Goal: Task Accomplishment & Management: Use online tool/utility

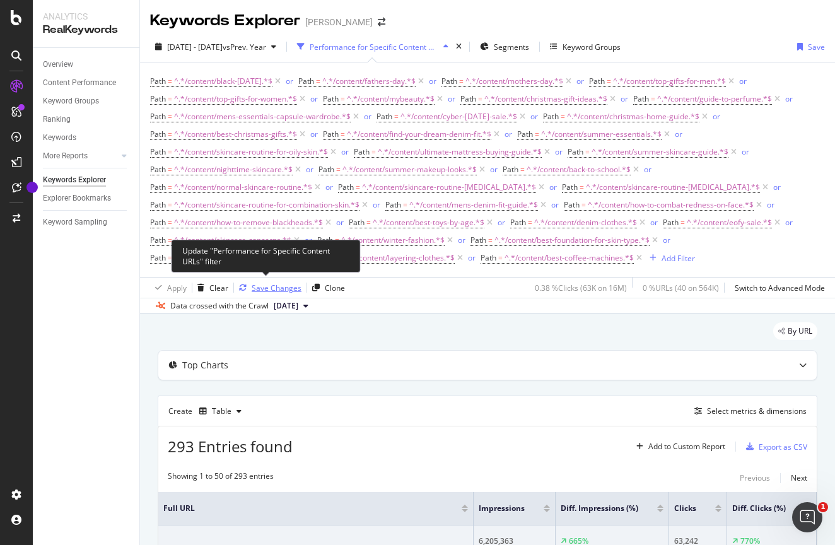
click at [271, 285] on div "Save Changes" at bounding box center [277, 288] width 50 height 11
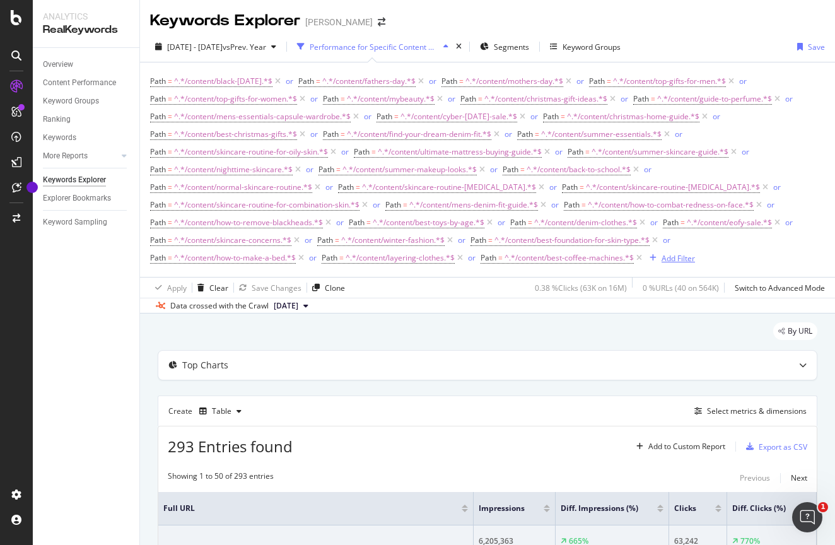
click at [685, 258] on div "Add Filter" at bounding box center [678, 258] width 33 height 11
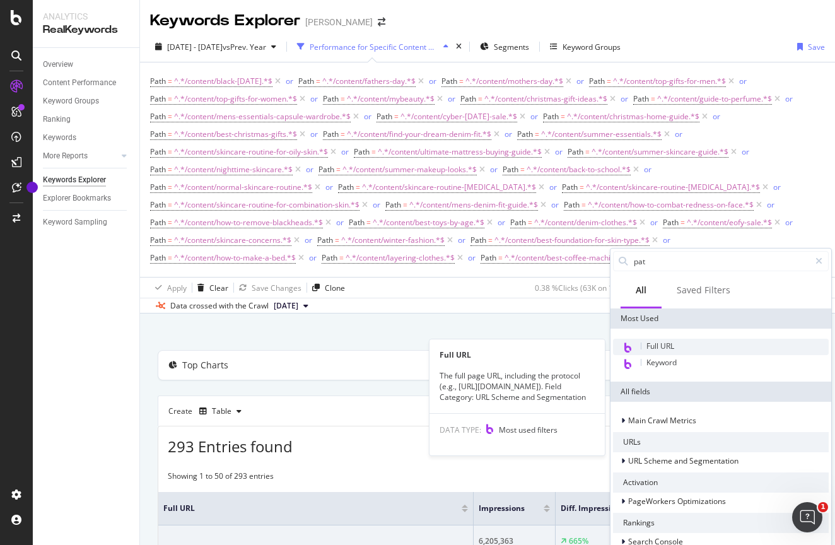
type input "path"
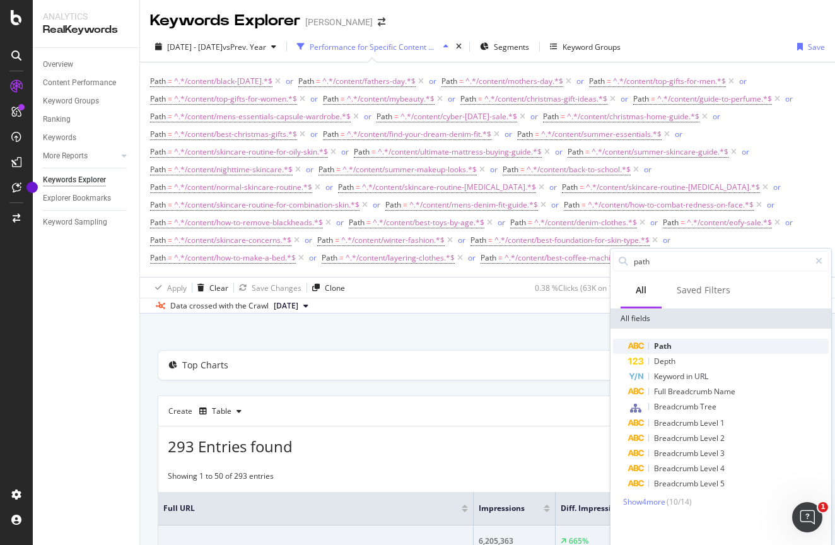
click at [664, 346] on span "Path" at bounding box center [663, 346] width 18 height 11
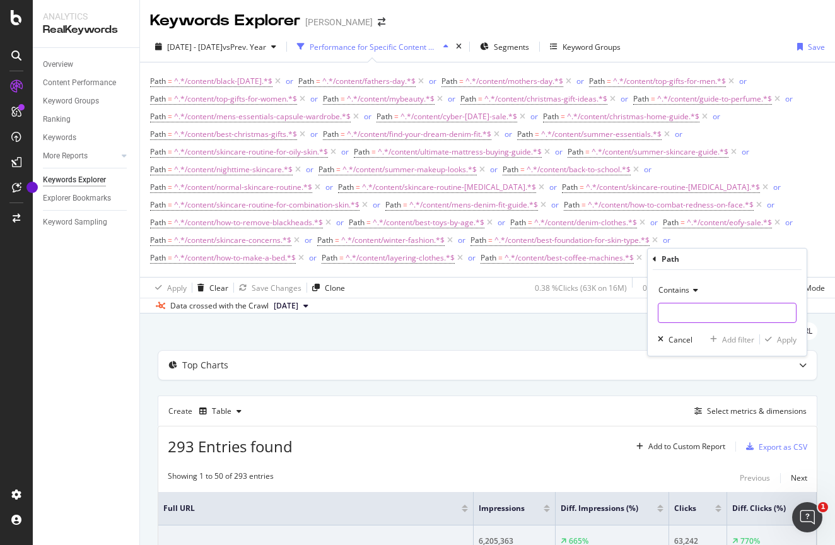
click at [680, 309] on input "text" at bounding box center [728, 313] width 138 height 20
paste input "[URL][DOMAIN_NAME][PERSON_NAME]"
click at [668, 312] on input "[URL][DOMAIN_NAME][PERSON_NAME]" at bounding box center [718, 313] width 119 height 20
type input "/content/best-vacuum-cleaner"
click at [790, 341] on div "Apply" at bounding box center [787, 339] width 20 height 11
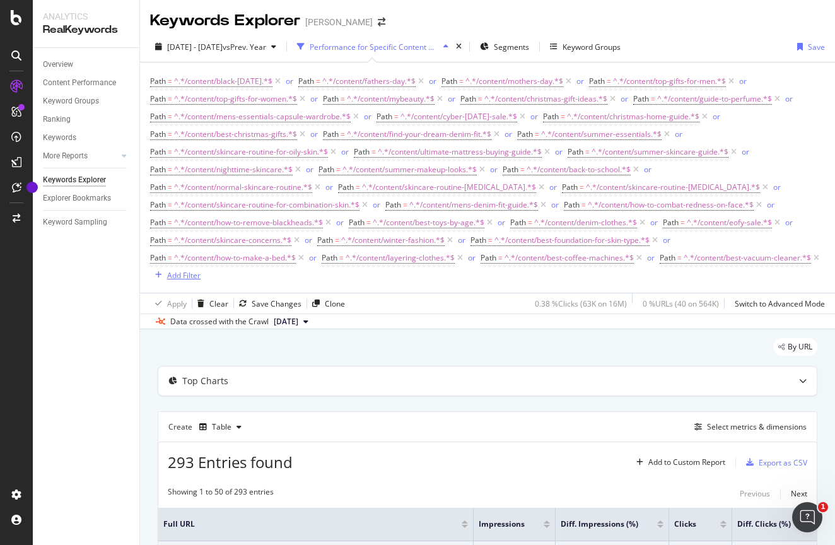
click at [201, 274] on div "Add Filter" at bounding box center [183, 275] width 33 height 11
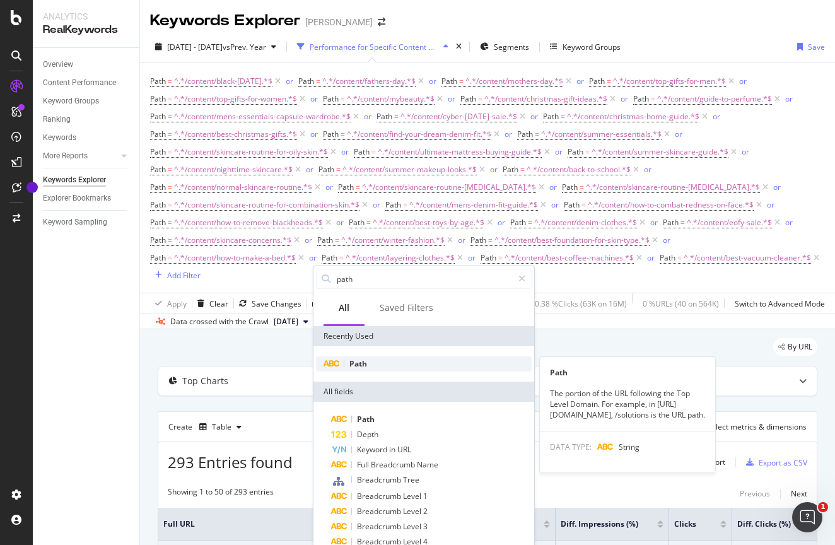
click at [363, 361] on span "Path" at bounding box center [359, 363] width 18 height 11
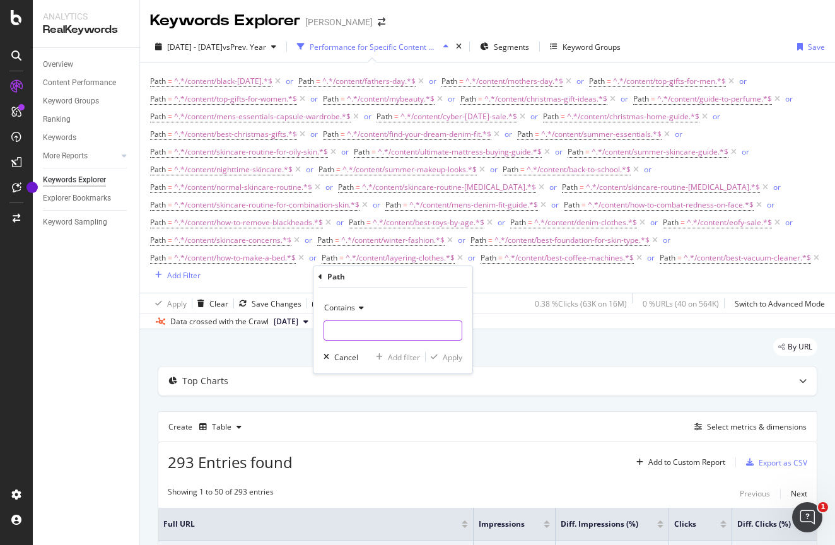
click at [374, 327] on input "text" at bounding box center [393, 331] width 138 height 20
paste input "/content/diwali-gift-ideas"
type input "/content/diwali-gift-ideas"
click at [449, 356] on div "Apply" at bounding box center [453, 357] width 20 height 11
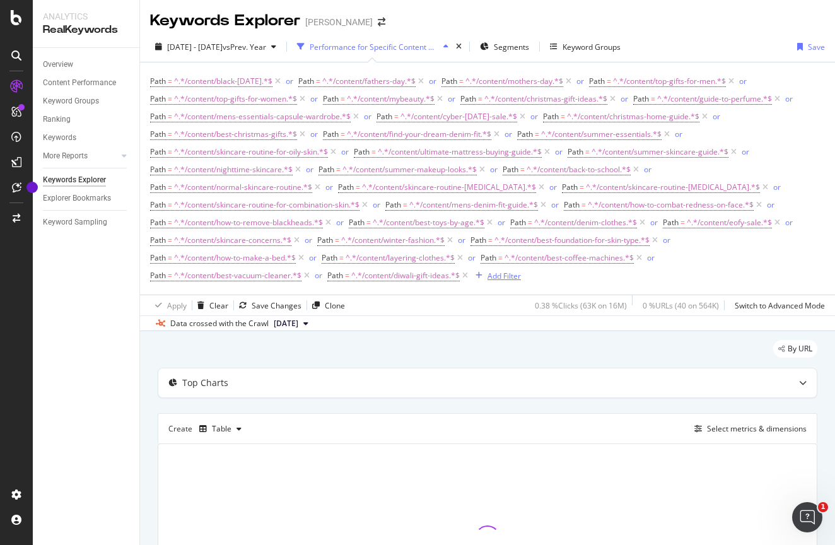
click at [518, 277] on div "Add Filter" at bounding box center [504, 276] width 33 height 11
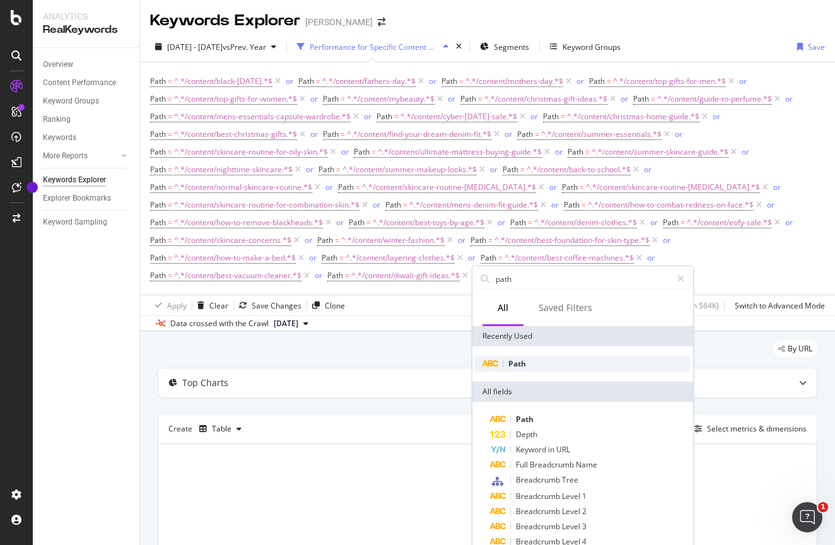
click at [510, 367] on span "Path" at bounding box center [518, 363] width 18 height 11
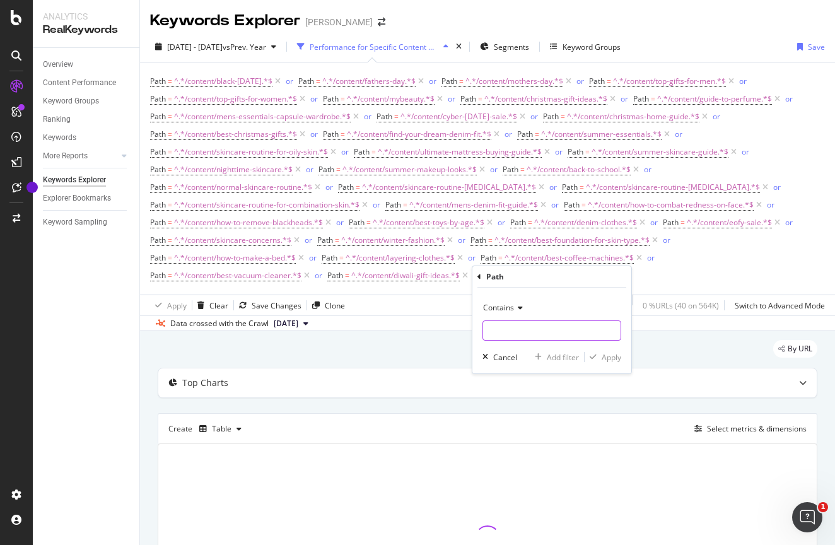
click at [515, 332] on input "text" at bounding box center [552, 331] width 138 height 20
paste input "https://www.myer.com.au/content/headphones-vs-earbuds"
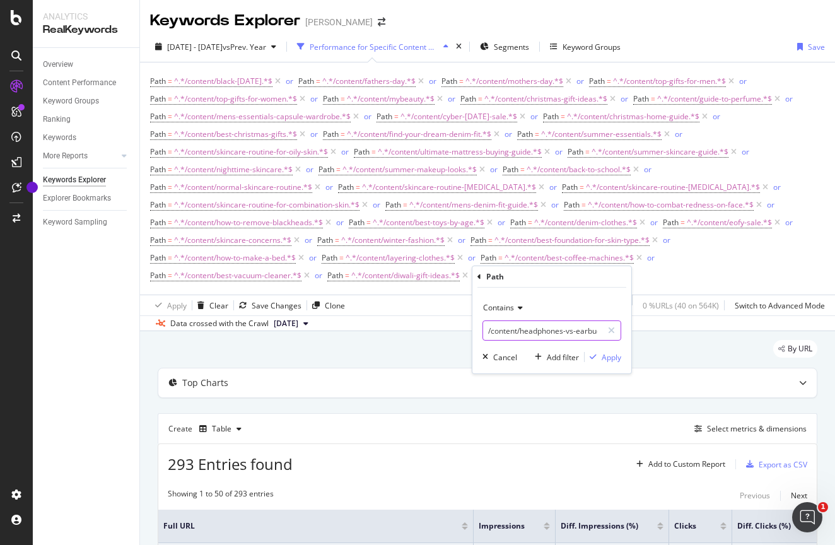
type input "/content/headphones-vs-earbuds"
click at [615, 350] on div "Contains /content/headphones-vs-earbuds Cancel Add filter Apply" at bounding box center [552, 331] width 159 height 86
click at [612, 359] on div "Apply" at bounding box center [612, 357] width 20 height 11
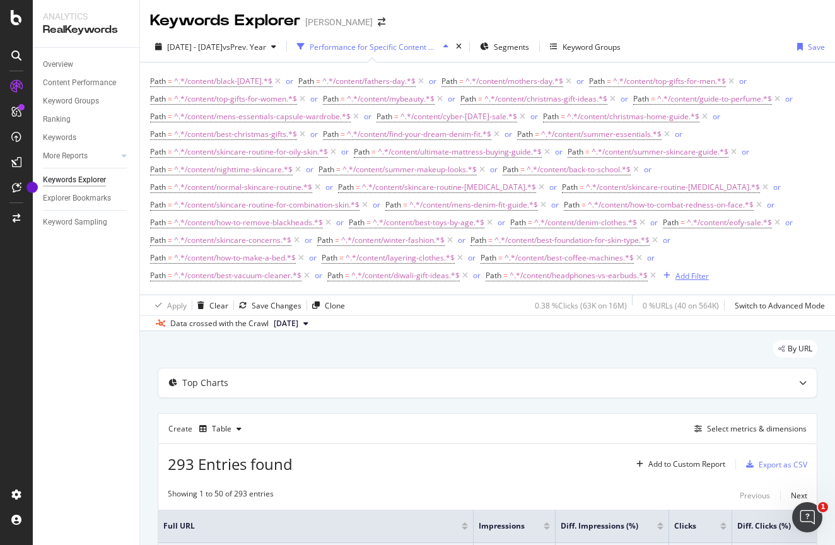
click at [700, 278] on div "Add Filter" at bounding box center [692, 276] width 33 height 11
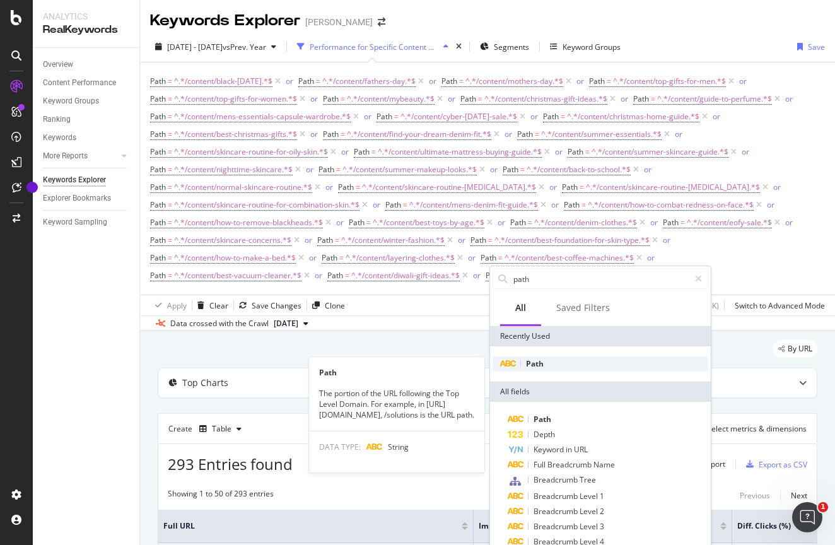
click at [529, 367] on span "Path" at bounding box center [535, 363] width 18 height 11
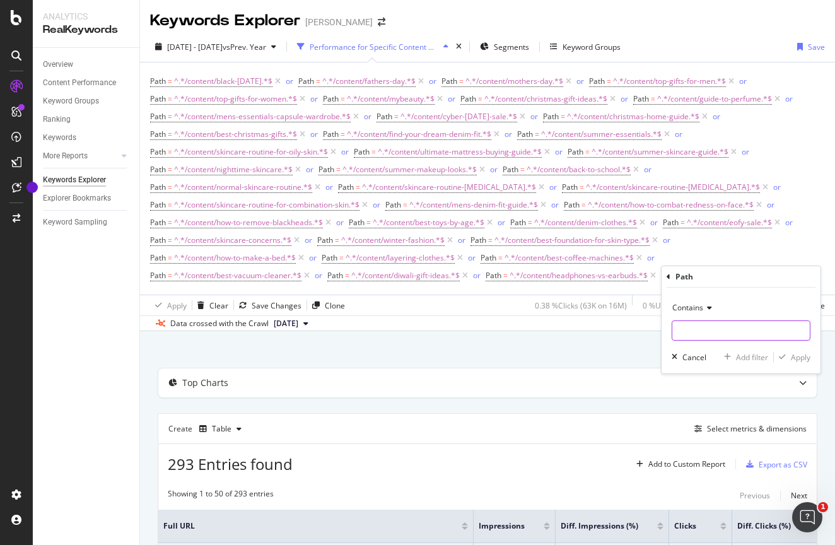
click at [717, 331] on input "text" at bounding box center [742, 331] width 138 height 20
paste input "[URL][DOMAIN_NAME][PERSON_NAME]"
click at [703, 331] on input "[URL][DOMAIN_NAME][PERSON_NAME]" at bounding box center [732, 331] width 119 height 20
type input "/content/hair-straightener-curler-dryer-guide"
click at [799, 352] on div "Apply" at bounding box center [801, 357] width 20 height 11
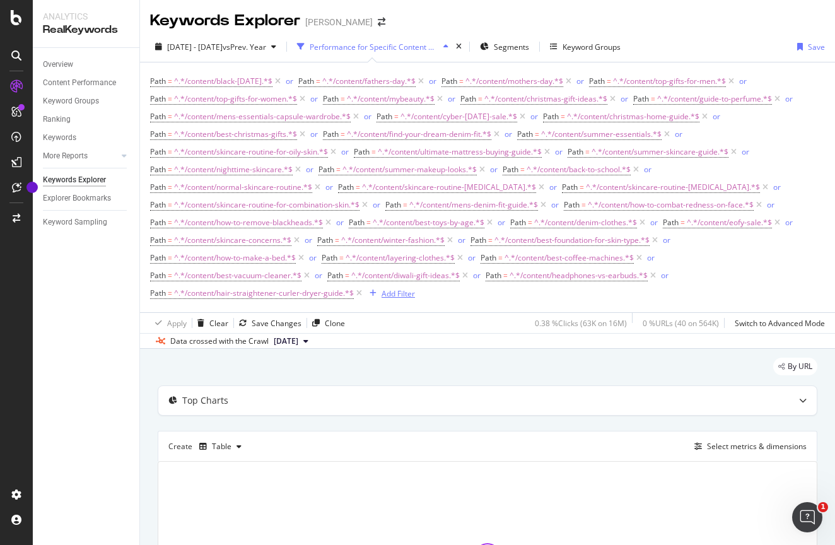
click at [404, 294] on div "Add Filter" at bounding box center [398, 293] width 33 height 11
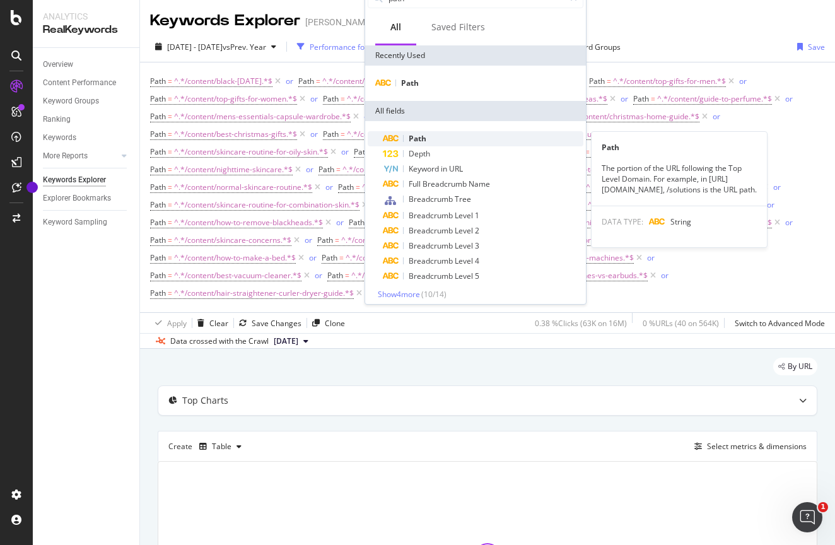
click at [450, 135] on div "Path" at bounding box center [483, 138] width 201 height 15
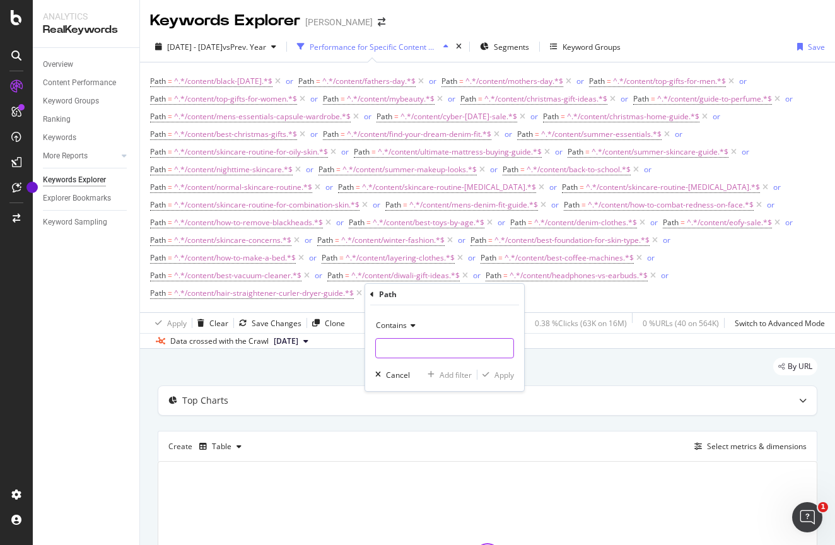
click at [423, 353] on input "text" at bounding box center [445, 348] width 138 height 20
paste input "https://www.myer.com.au/content/types-of-cookware"
click at [394, 348] on input "https://www.myer.com.au/content/types-of-cookware" at bounding box center [435, 348] width 119 height 20
type input "/content/types-of-cookware"
click at [506, 372] on div "Apply" at bounding box center [505, 375] width 20 height 11
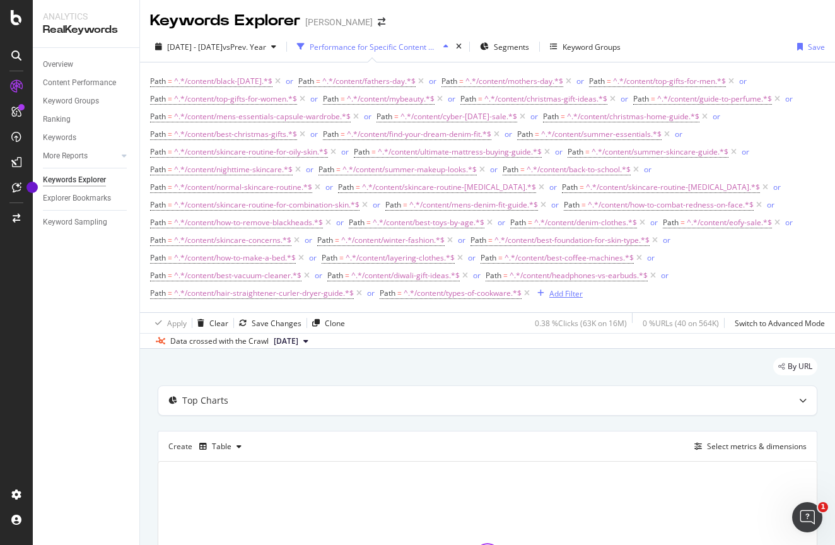
click at [574, 292] on div "Add Filter" at bounding box center [566, 293] width 33 height 11
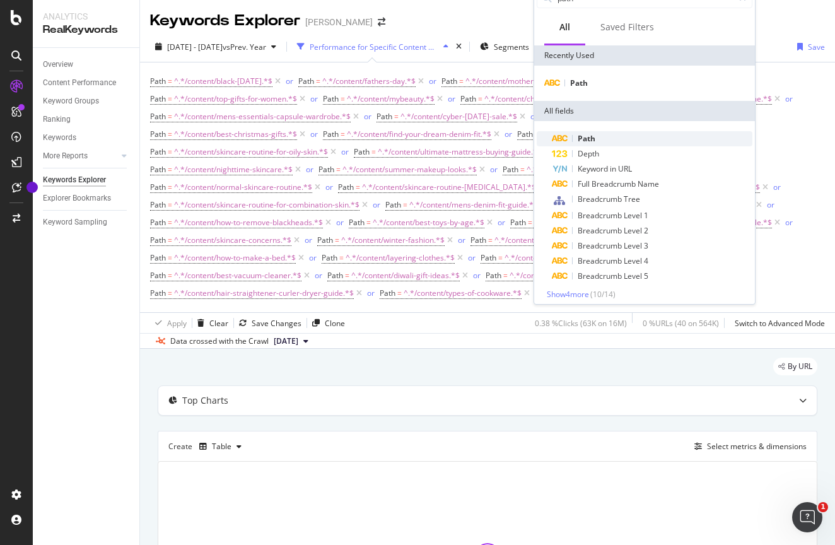
click at [591, 135] on span "Path" at bounding box center [587, 138] width 18 height 11
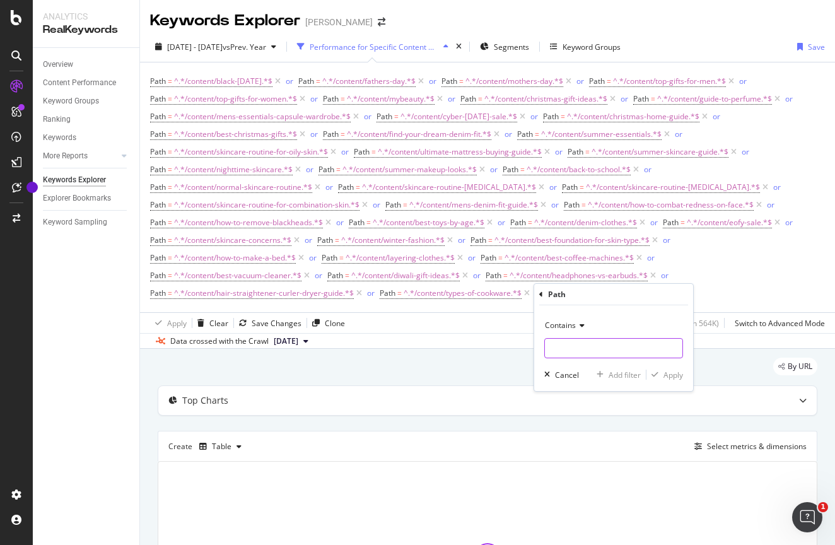
click at [572, 342] on input "text" at bounding box center [614, 348] width 138 height 20
paste input "[URL][DOMAIN_NAME][PERSON_NAME]"
type input "[URL][DOMAIN_NAME][PERSON_NAME]"
click at [568, 350] on input "[URL][DOMAIN_NAME][PERSON_NAME]" at bounding box center [604, 348] width 119 height 20
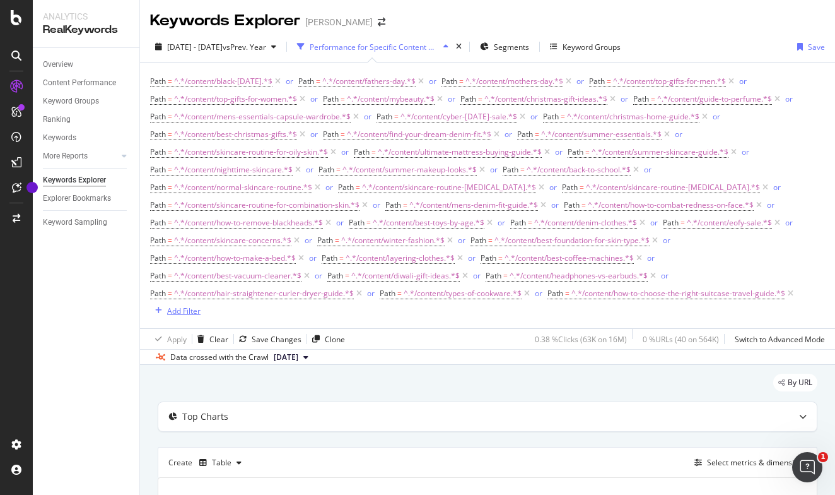
click at [189, 311] on div "Add Filter" at bounding box center [183, 310] width 33 height 11
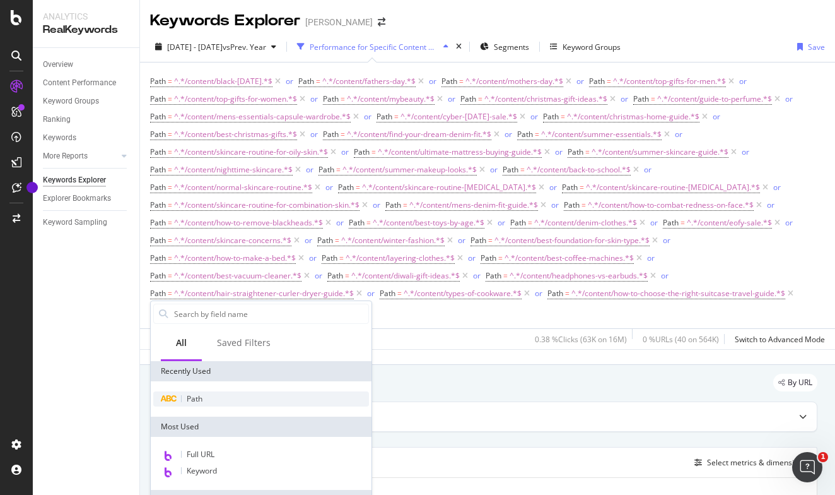
click at [193, 401] on span "Path" at bounding box center [195, 398] width 16 height 11
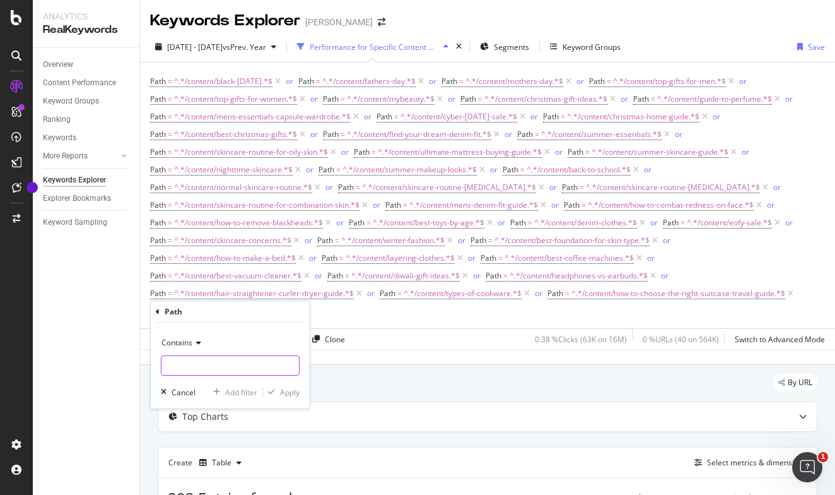
click at [252, 358] on input "text" at bounding box center [231, 365] width 138 height 20
paste input "https://www.myer.com.au/content/travel-essentials"
click at [185, 365] on input "https://www.myer.com.au/content/travel-essentials" at bounding box center [221, 365] width 119 height 20
type input "/content/travel-essentials"
click at [286, 390] on div "Apply" at bounding box center [290, 392] width 20 height 11
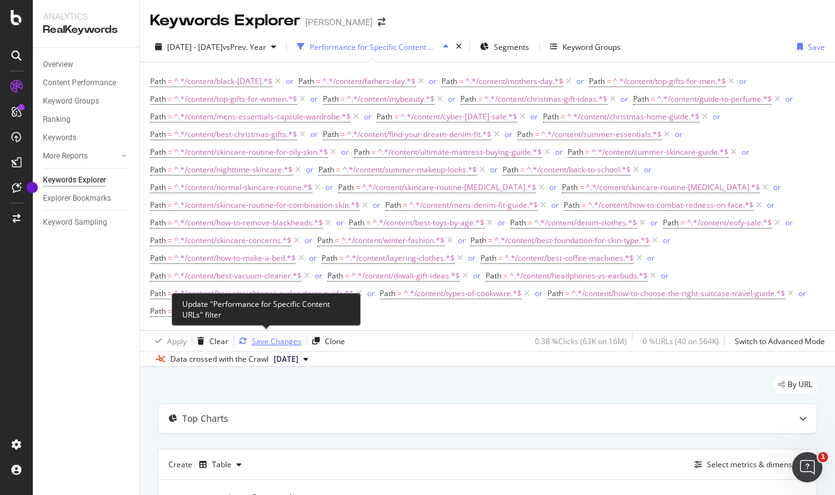
click at [273, 337] on div "Save Changes" at bounding box center [277, 341] width 50 height 11
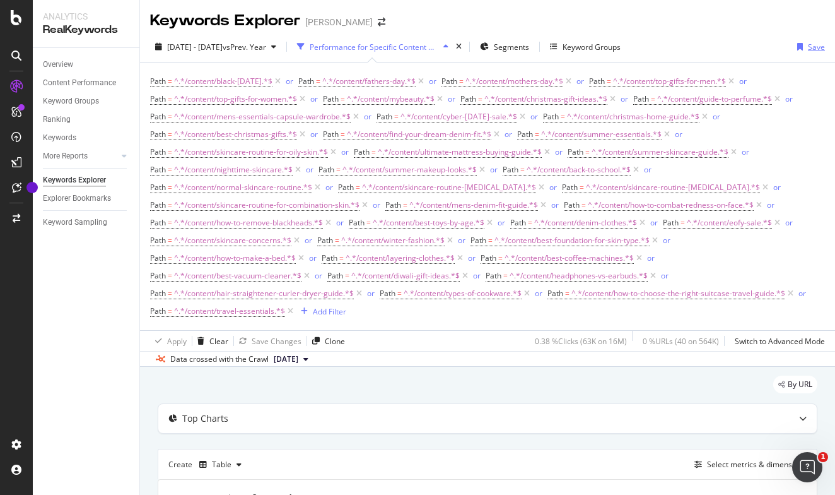
click at [816, 46] on div "Save" at bounding box center [816, 47] width 17 height 11
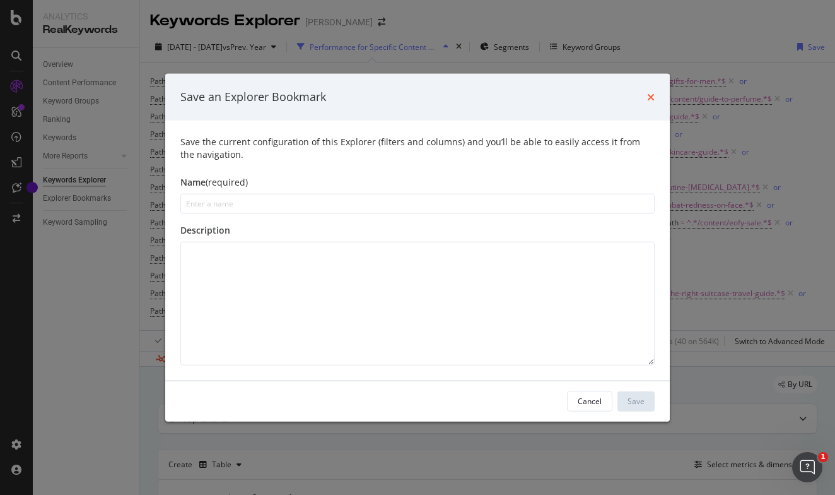
click at [649, 93] on icon "times" at bounding box center [651, 96] width 8 height 10
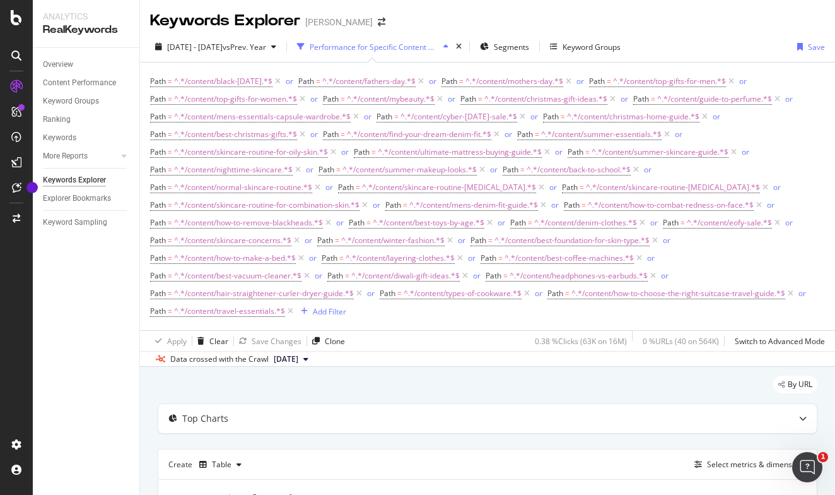
click at [416, 47] on div "Performance for Specific Content URLs" at bounding box center [374, 47] width 129 height 11
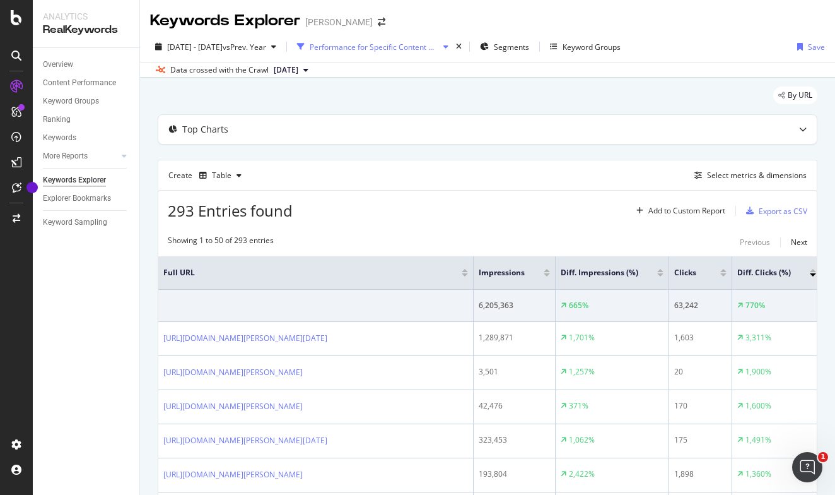
click at [416, 47] on div "Performance for Specific Content URLs" at bounding box center [374, 47] width 129 height 11
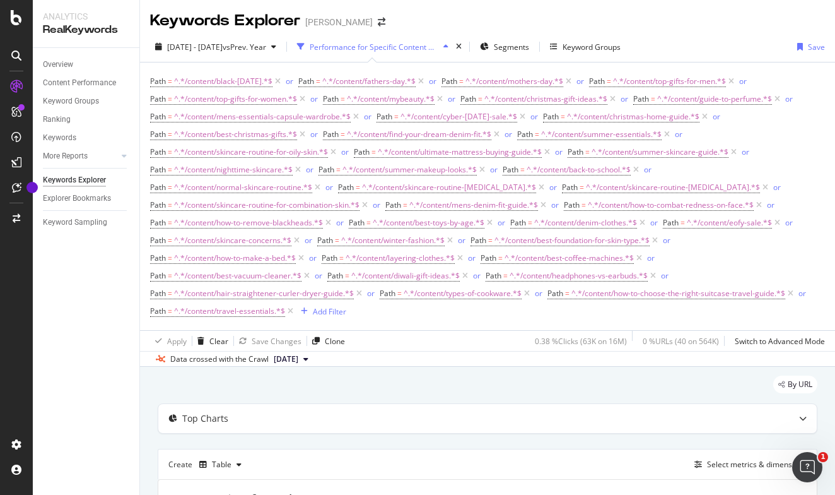
click at [71, 380] on div "Overview Content Performance Keyword Groups Ranking Keywords More Reports Count…" at bounding box center [86, 271] width 107 height 447
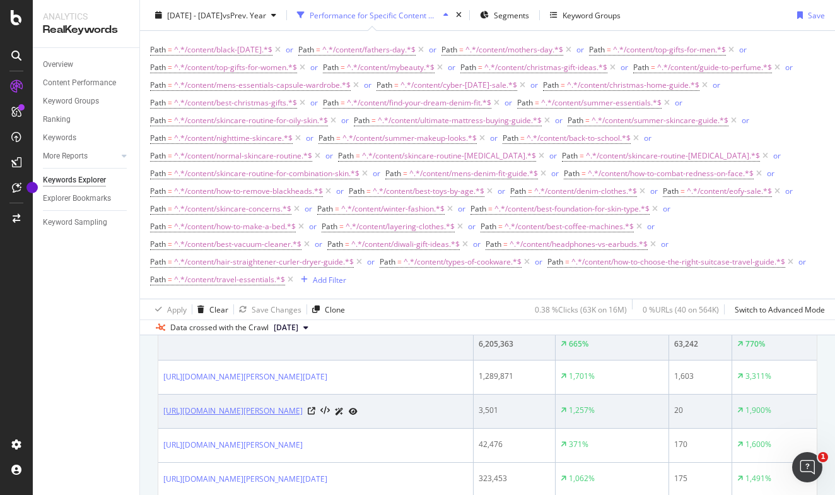
scroll to position [220, 0]
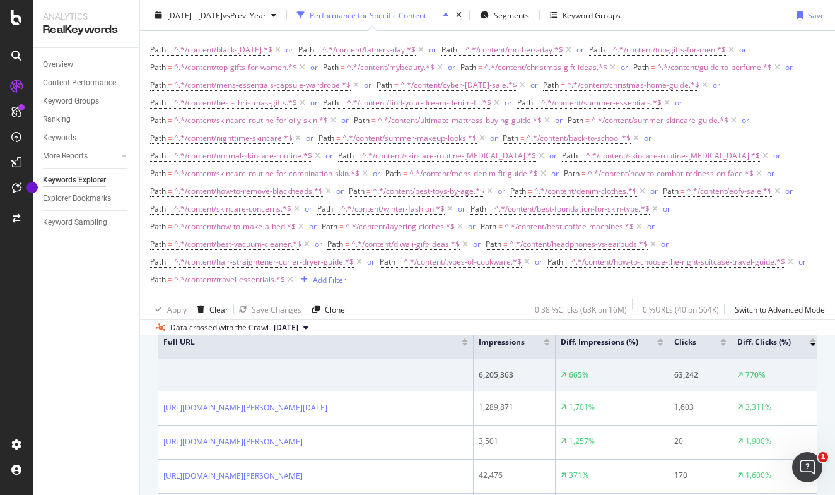
click at [449, 13] on icon "button" at bounding box center [446, 15] width 5 height 8
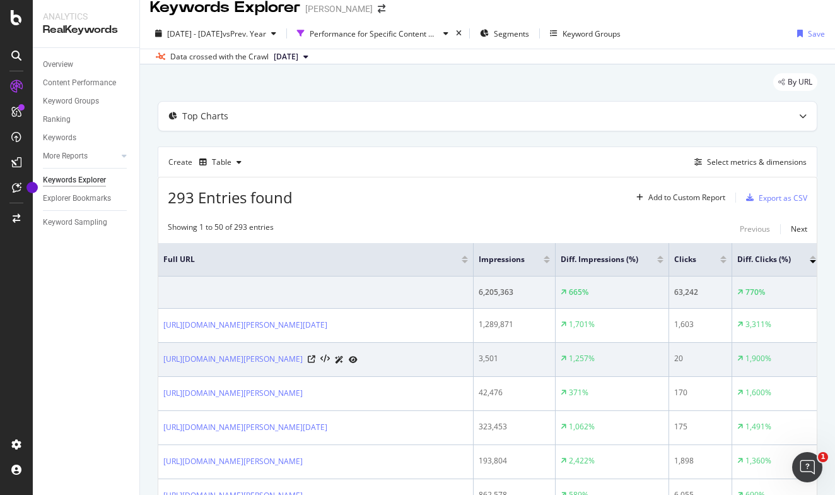
scroll to position [1, 0]
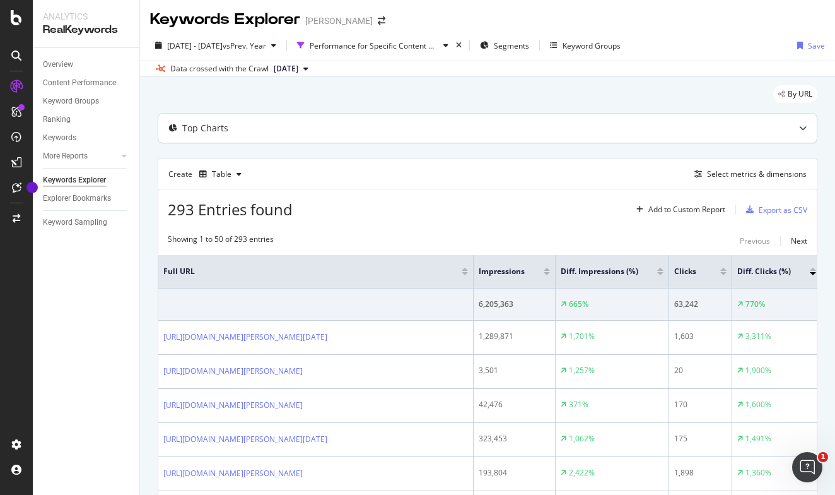
click at [413, 134] on div "Top Charts" at bounding box center [487, 128] width 659 height 29
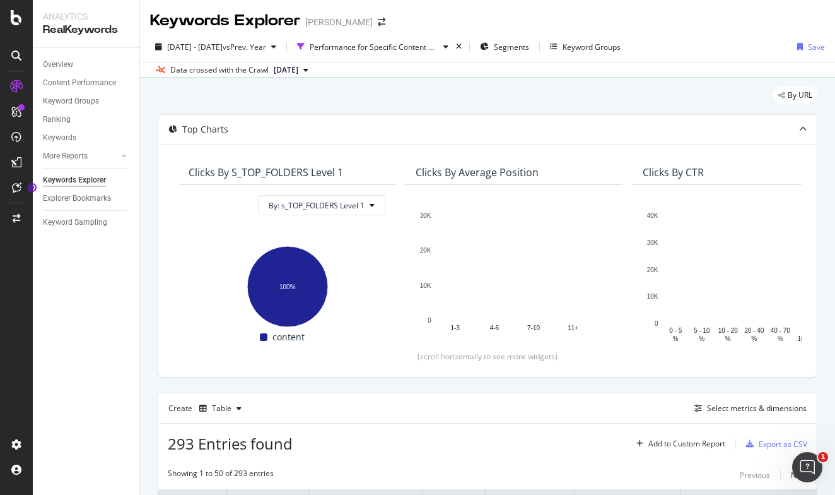
scroll to position [0, 0]
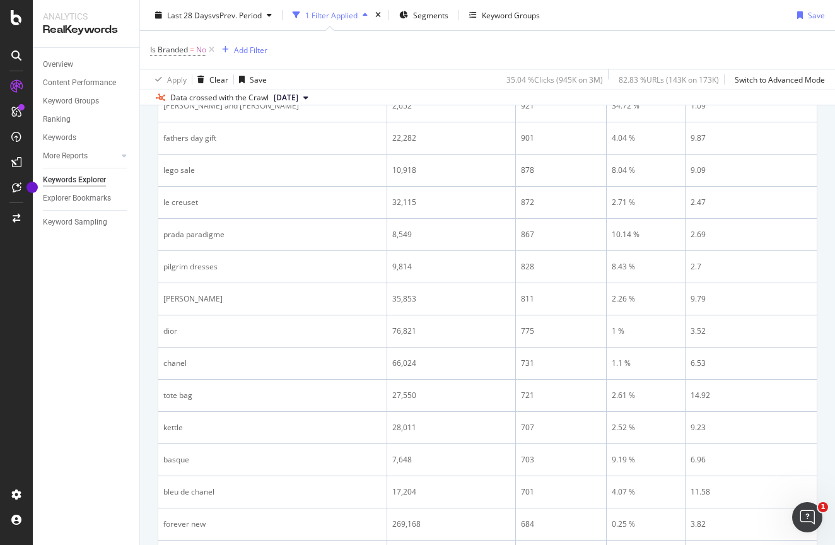
scroll to position [652, 0]
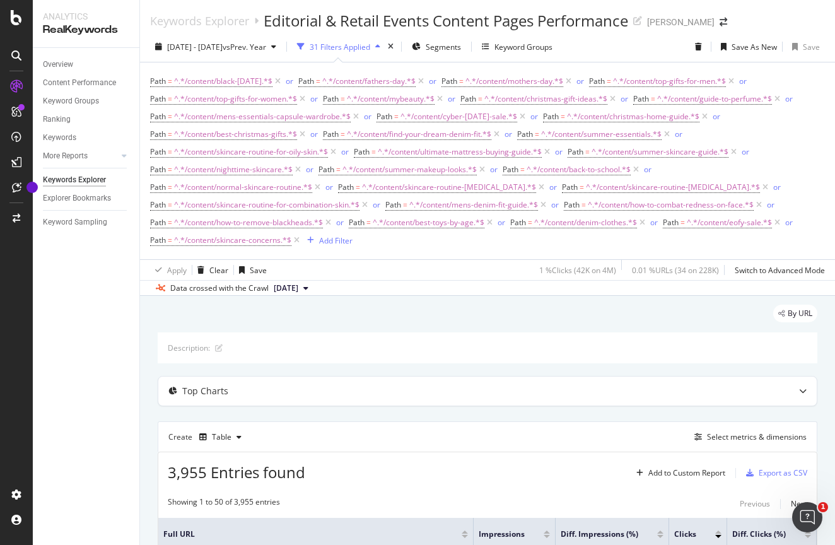
click at [365, 47] on div "31 Filters Applied" at bounding box center [340, 47] width 61 height 11
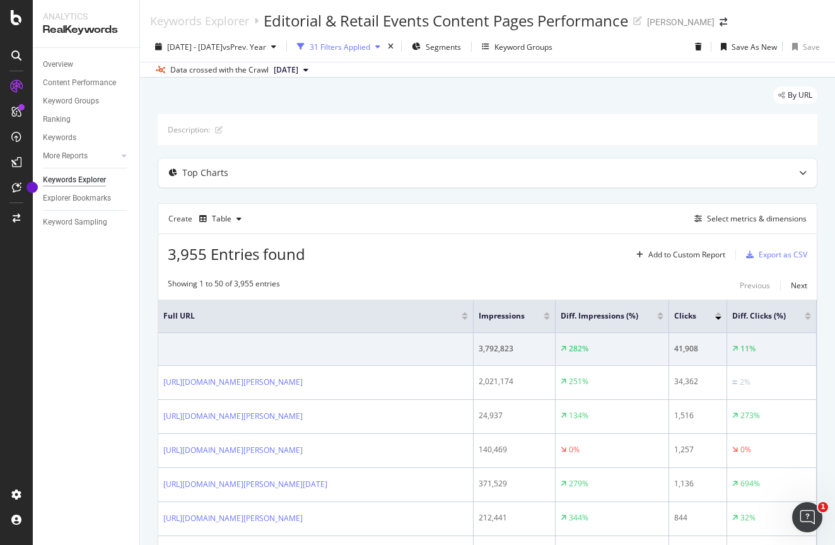
click at [365, 47] on div "31 Filters Applied" at bounding box center [340, 47] width 61 height 11
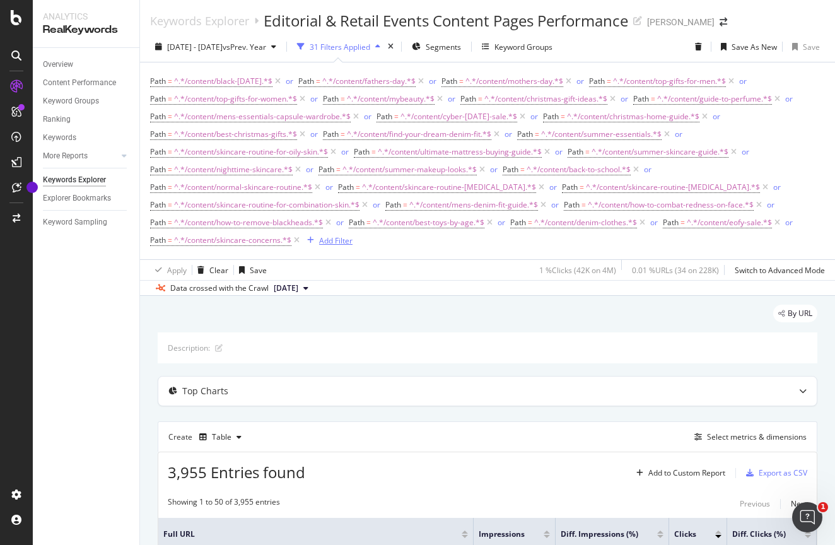
click at [332, 238] on div "Add Filter" at bounding box center [335, 240] width 33 height 11
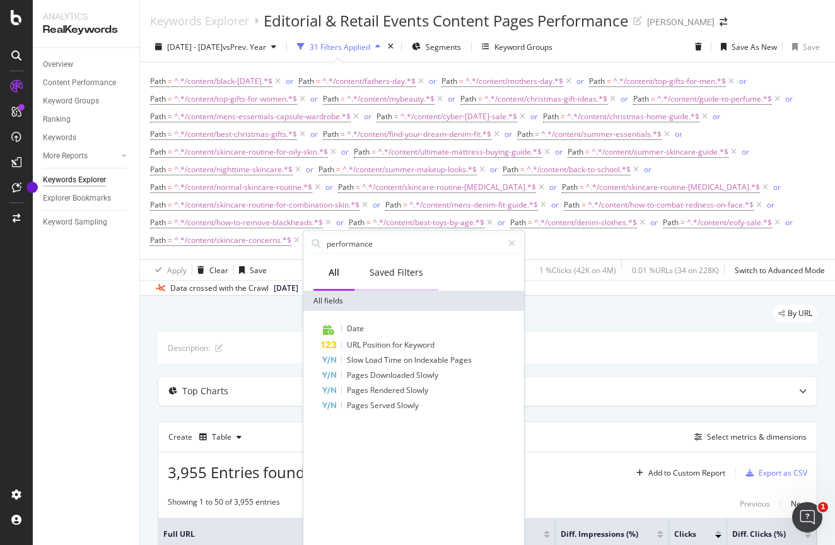
type input "performance"
click at [384, 273] on div "Saved Filters" at bounding box center [397, 272] width 54 height 13
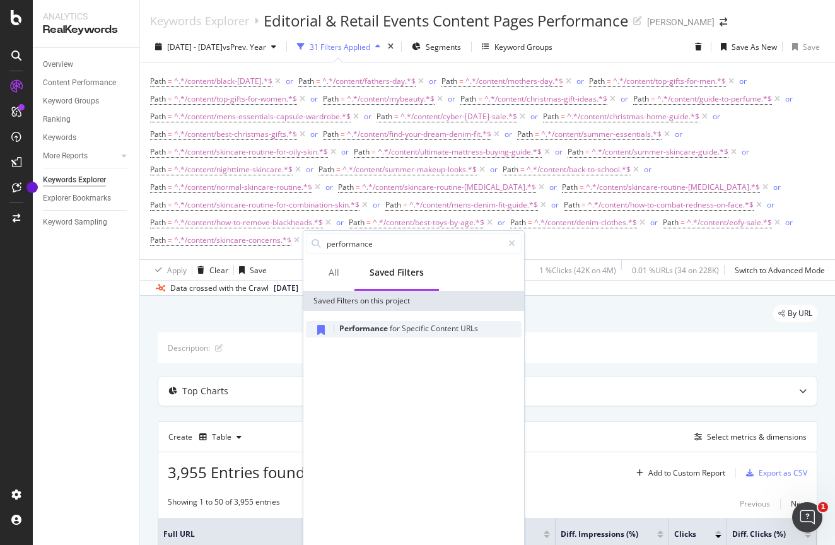
click at [431, 326] on span "Content" at bounding box center [446, 328] width 30 height 11
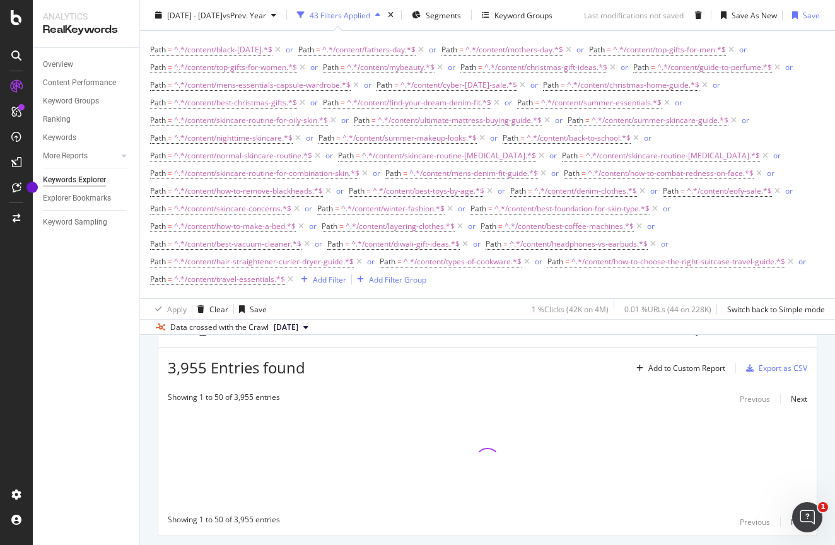
scroll to position [177, 0]
